Goal: Transaction & Acquisition: Purchase product/service

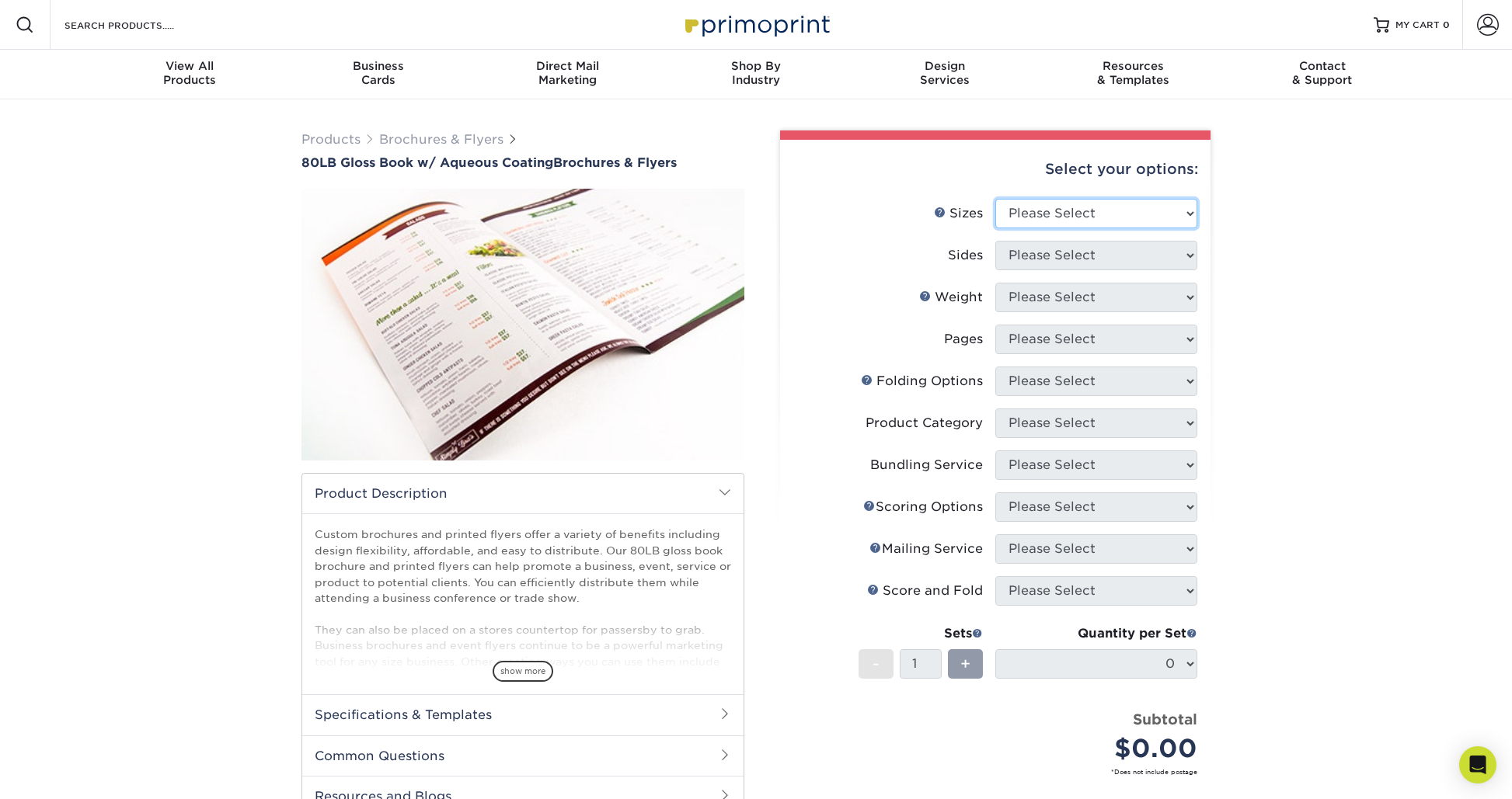
click at [1116, 222] on select "Please Select 3.67" x 8.5" 3.67" x 8.5" 4" x 6" 4" x 8.5" 4" x 9" 4" x 11" 4" x…" at bounding box center [1096, 214] width 202 height 29
select select "8.50x11.00"
click at [995, 199] on select "Please Select 3.67" x 8.5" 3.67" x 8.5" 4" x 6" 4" x 8.5" 4" x 9" 4" x 11" 4" x…" at bounding box center [1096, 214] width 202 height 29
click at [1107, 251] on select "Please Select Print Both Sides Print Front Only" at bounding box center [1096, 255] width 202 height 29
select select "13abbda7-1d64-4f25-8bb2-c179b224825d"
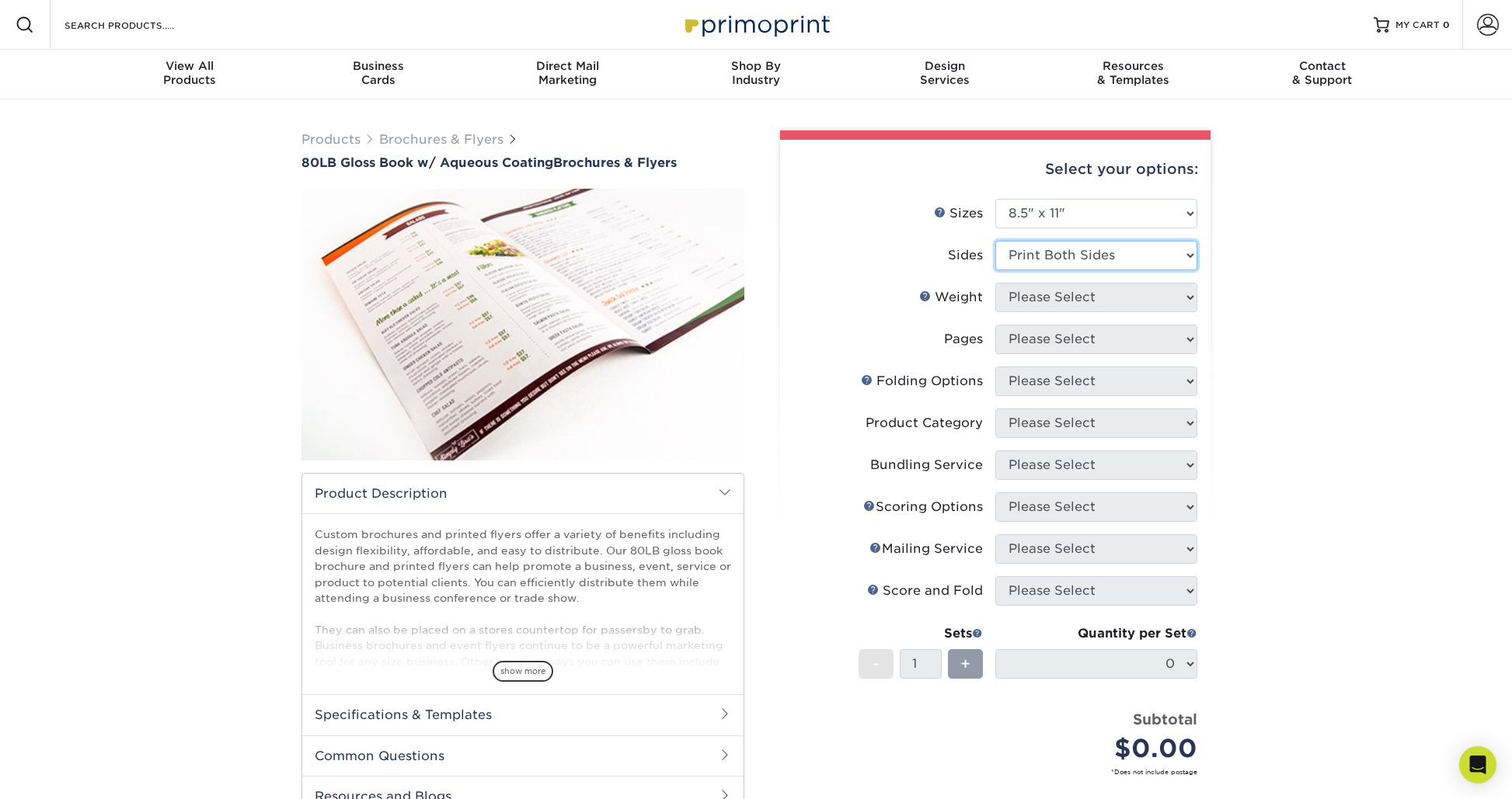
click at [995, 240] on select "Please Select Print Both Sides Print Front Only" at bounding box center [1096, 255] width 202 height 29
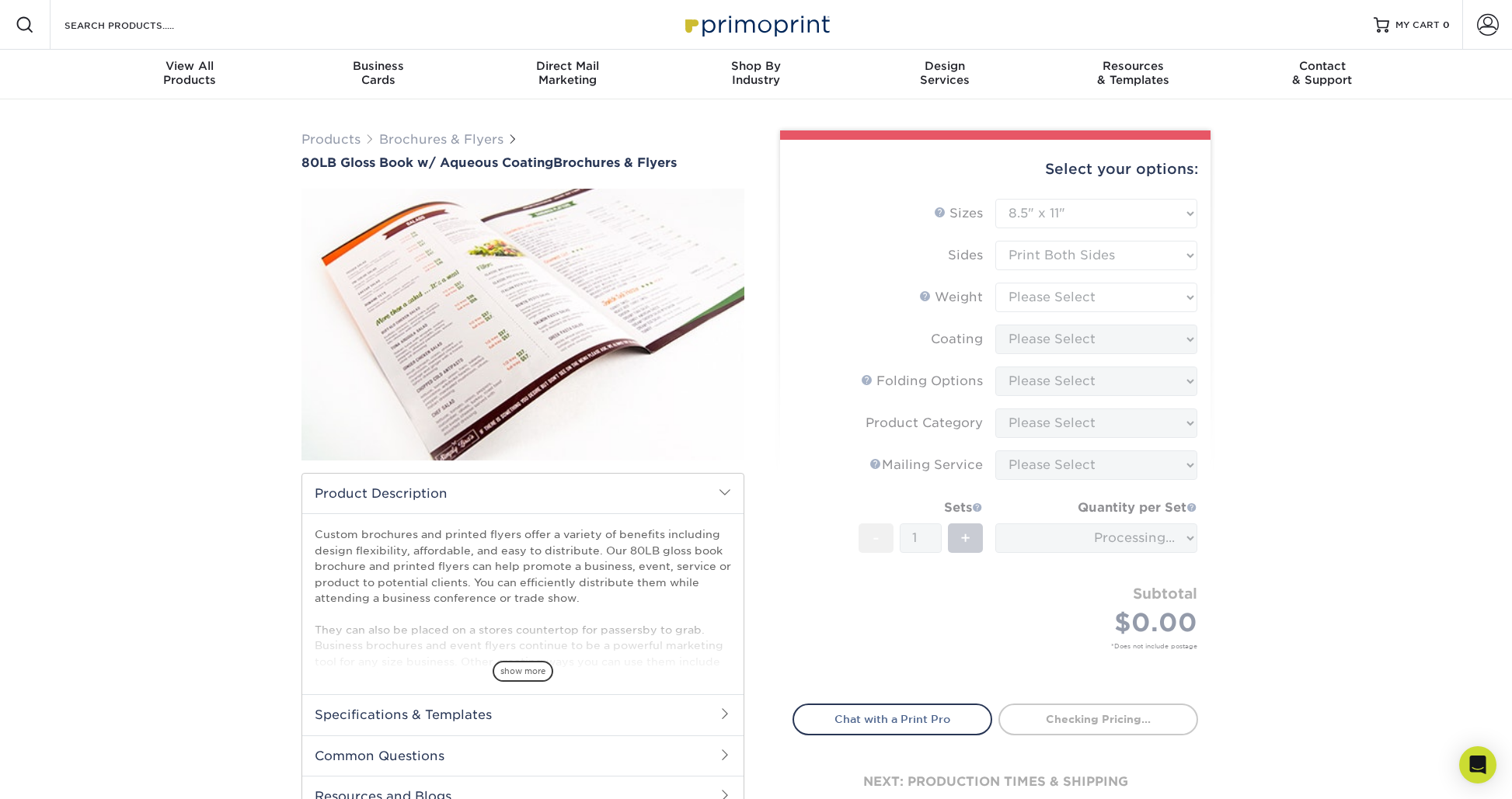
click at [1120, 297] on form "Sizes Help Sizes Please Select 3.67" x 8.5" 3.67" x 8.5" 4" x 6" 4" x 8.5" 4" x…" at bounding box center [995, 443] width 405 height 487
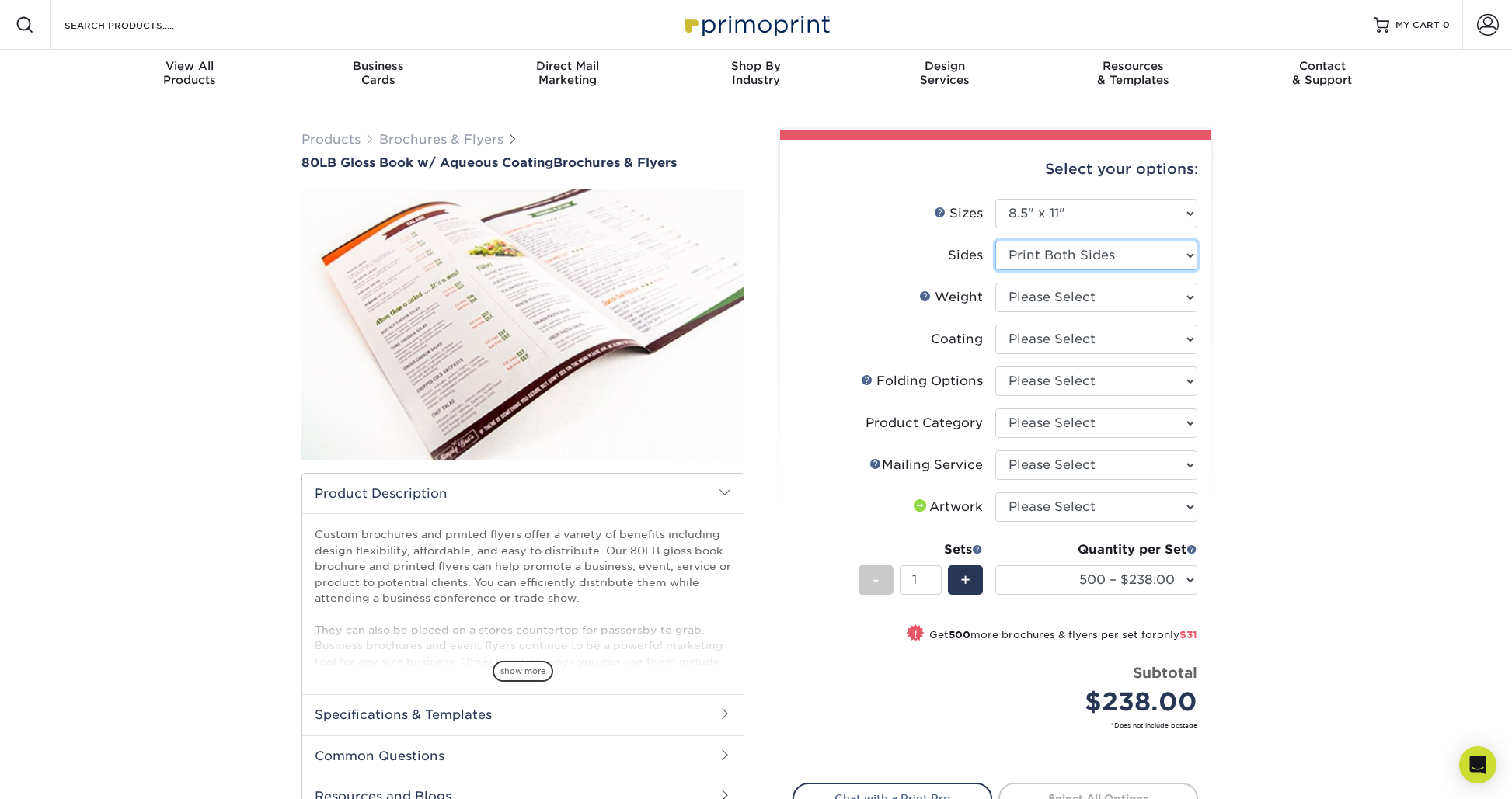
click at [1112, 255] on select "Please Select Print Both Sides Print Front Only" at bounding box center [1096, 255] width 202 height 29
click at [995, 240] on select "Please Select Print Both Sides Print Front Only" at bounding box center [1096, 255] width 202 height 29
click at [1113, 299] on select "Please Select 80LB" at bounding box center [1096, 297] width 202 height 29
select select "80LB"
click at [995, 283] on select "Please Select 80LB" at bounding box center [1096, 297] width 202 height 29
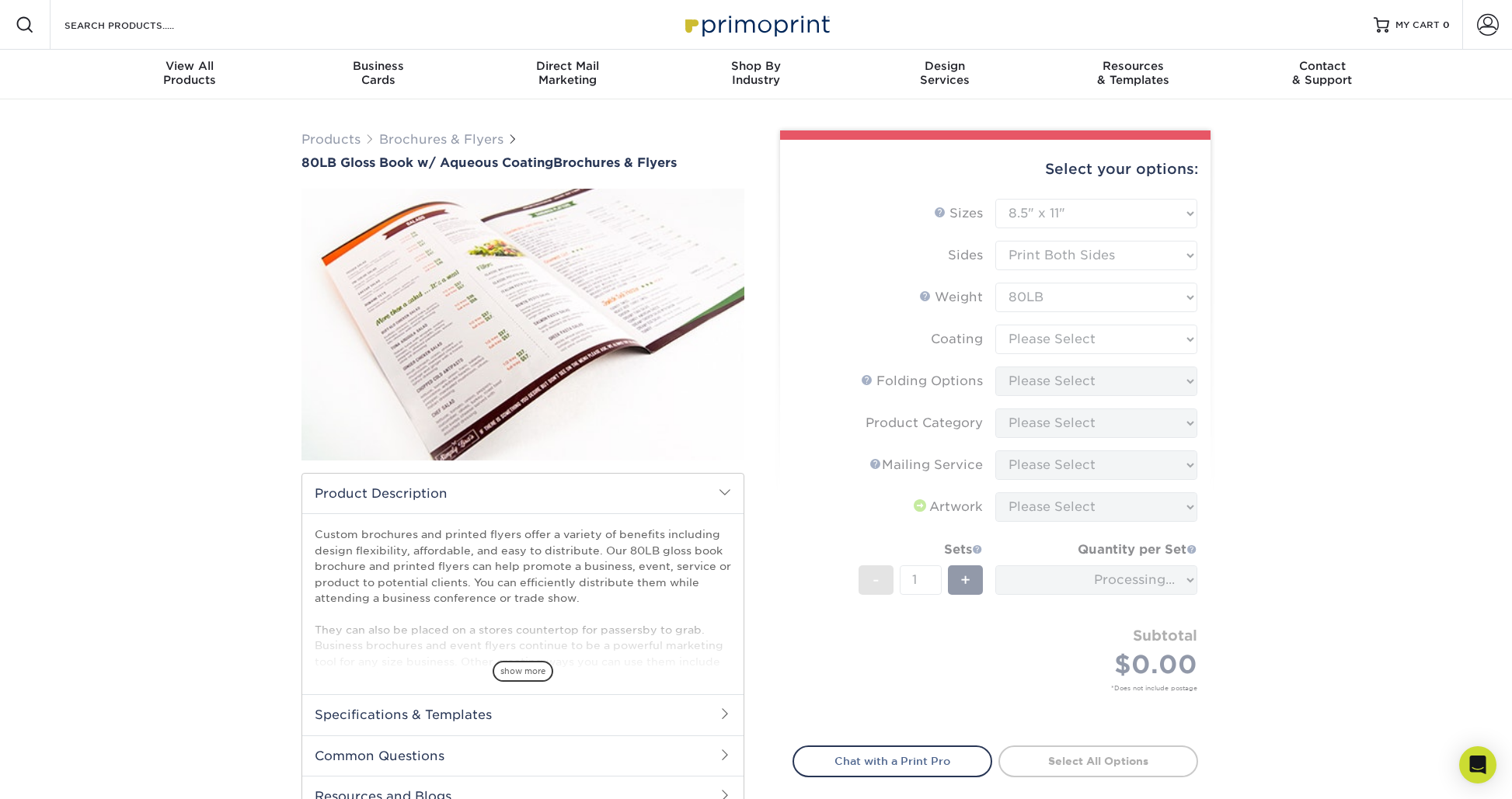
drag, startPoint x: 1113, startPoint y: 299, endPoint x: 1120, endPoint y: 348, distance: 49.5
click at [1120, 348] on form "Sizes Help Sizes Please Select 3.67" x 8.5" 3.67" x 8.5" 4" x 6" 4" x 8.5" 4" x…" at bounding box center [995, 463] width 405 height 529
click at [1127, 343] on form "Sizes Help Sizes Please Select 3.67" x 8.5" 3.67" x 8.5" 4" x 6" 4" x 8.5" 4" x…" at bounding box center [995, 463] width 405 height 529
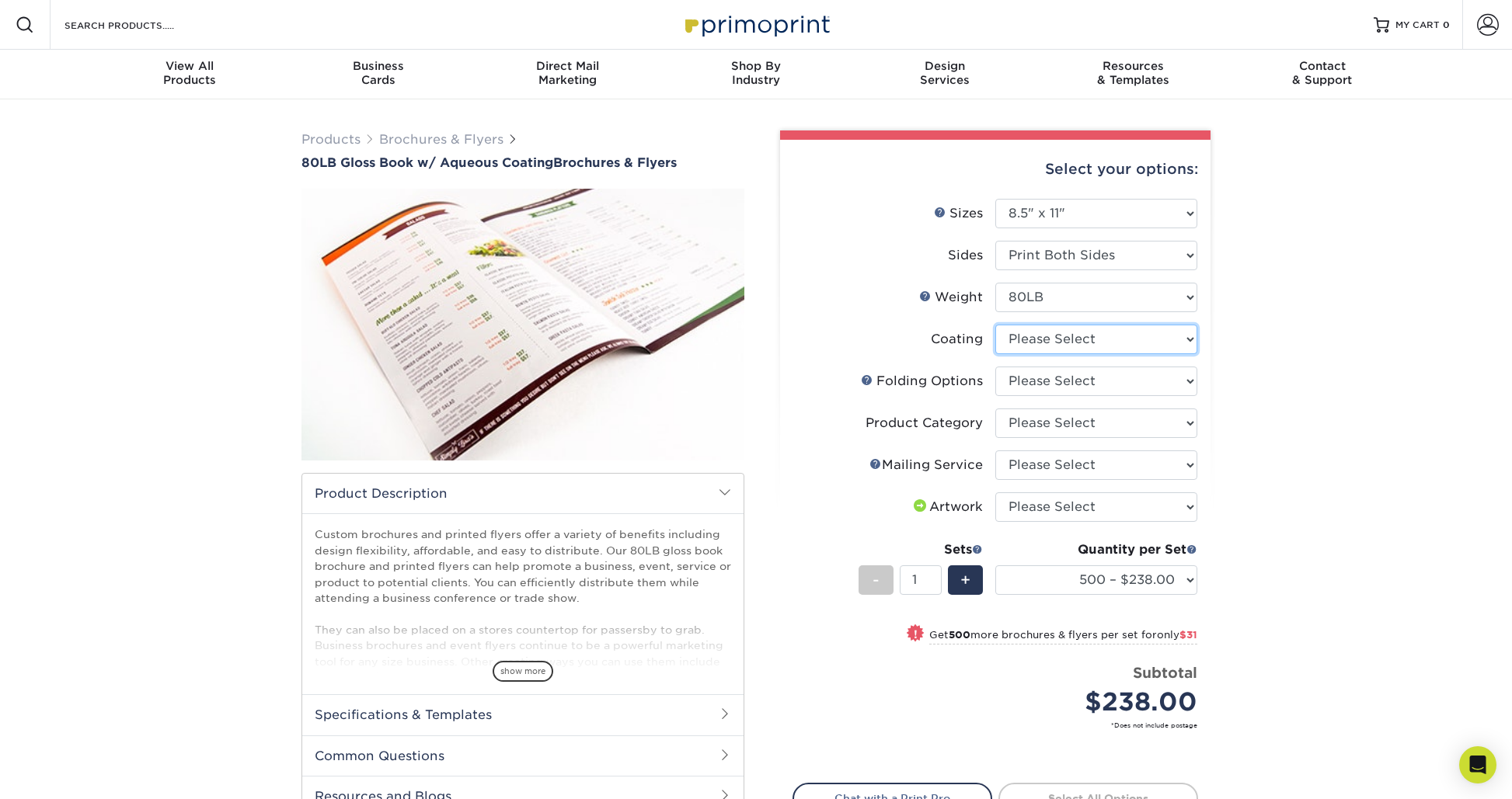
click at [1110, 348] on select at bounding box center [1096, 339] width 202 height 29
click at [1042, 356] on li "Coating" at bounding box center [994, 346] width 404 height 42
click at [1055, 345] on select at bounding box center [1096, 339] width 202 height 29
click at [1168, 347] on select at bounding box center [1096, 339] width 202 height 29
click at [1187, 395] on li "Folds Help Folding Options Please Select FLAT - No Folding Accordion Fold Half-…" at bounding box center [994, 387] width 404 height 42
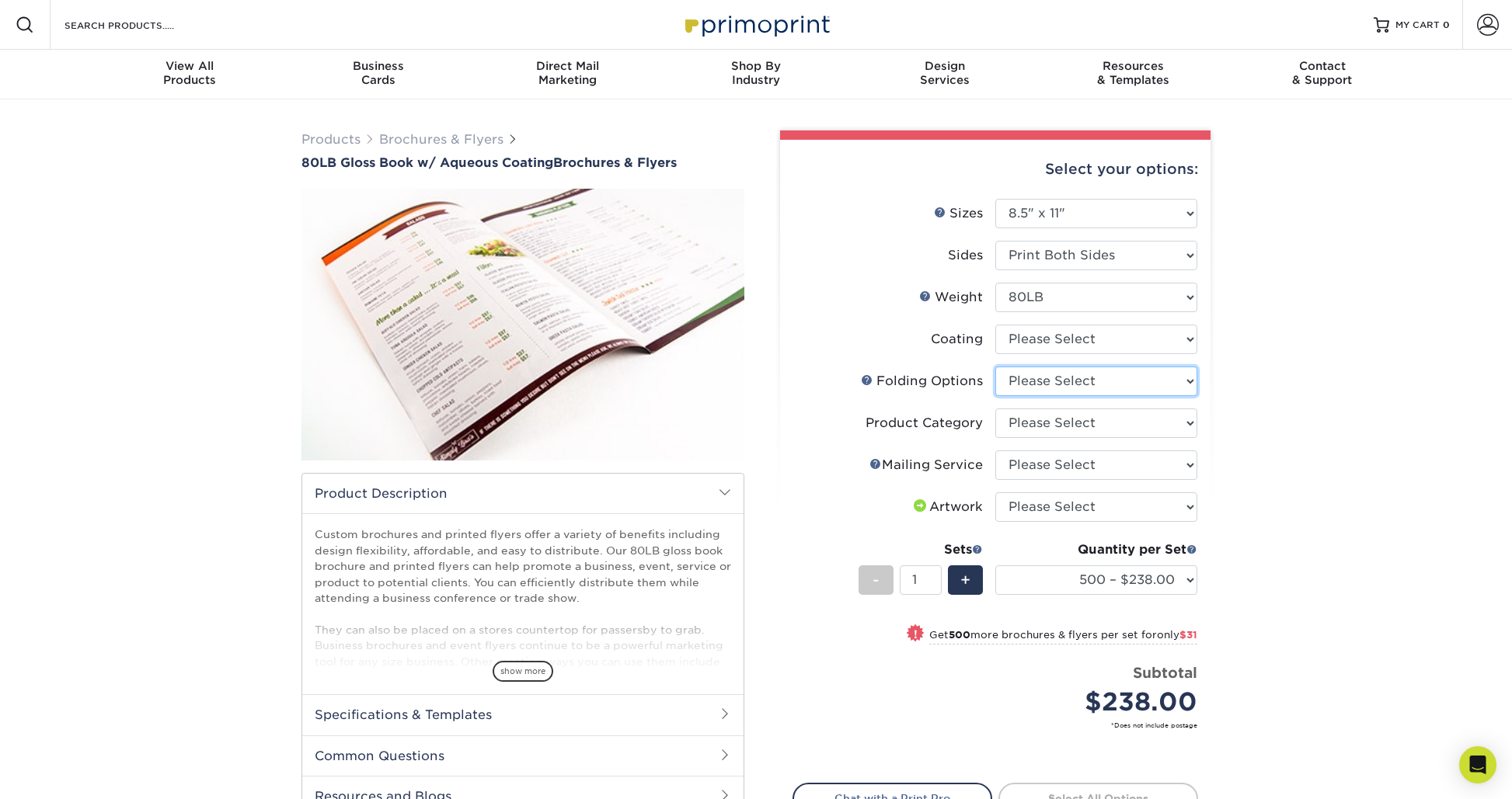
click at [1188, 392] on select "Please Select FLAT - No Folding Accordion Fold Half-Fold (Vertical) Half-Fold (…" at bounding box center [1096, 381] width 202 height 29
click at [1038, 339] on select at bounding box center [1096, 339] width 202 height 29
click at [1122, 383] on select "Please Select FLAT - No Folding Accordion Fold Half-Fold (Vertical) Half-Fold (…" at bounding box center [1096, 381] width 202 height 29
click at [1081, 428] on select "Please Select Flyers and Brochures" at bounding box center [1096, 423] width 202 height 29
click at [1166, 457] on select "Please Select No Direct Mailing Service No, I will mail/stamp/imprint Direct Ma…" at bounding box center [1096, 465] width 202 height 29
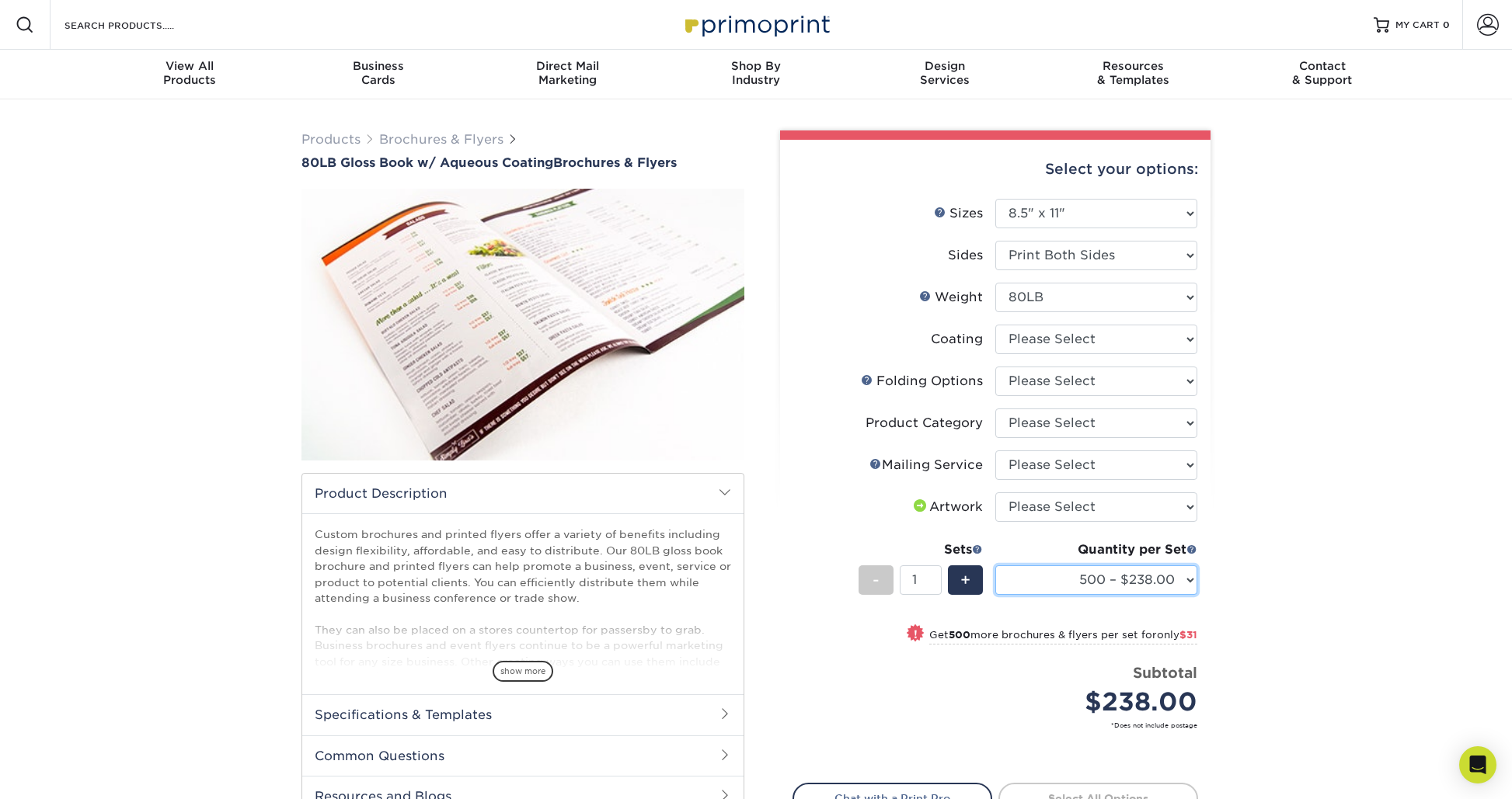
click at [1117, 581] on select "500 – $238.00 1000 – $269.00 2000 – $314.00 2500 – $392.00 3000 – $491.00 4000 …" at bounding box center [1096, 580] width 202 height 29
